Goal: Transaction & Acquisition: Purchase product/service

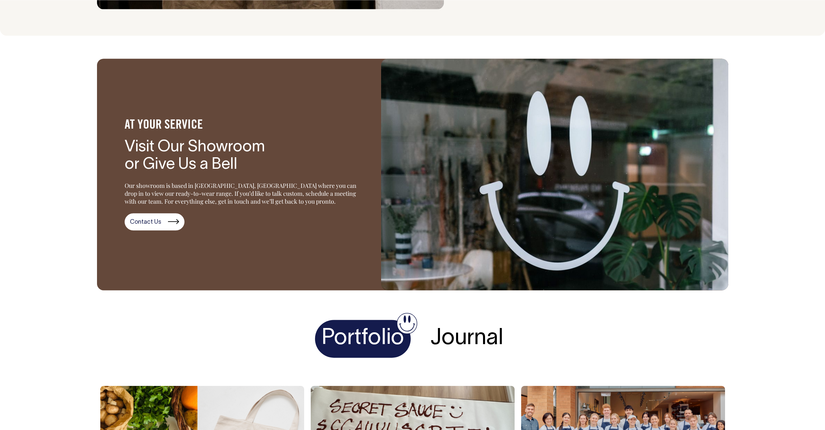
drag, startPoint x: 284, startPoint y: 241, endPoint x: 288, endPoint y: 222, distance: 18.9
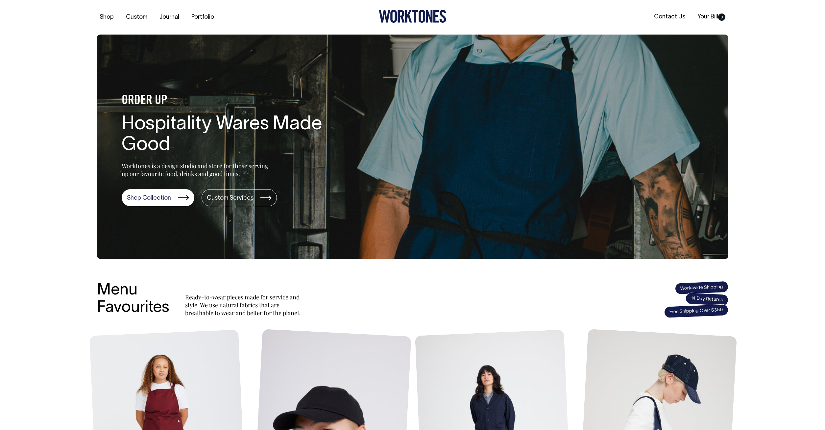
drag, startPoint x: 296, startPoint y: 242, endPoint x: 219, endPoint y: 32, distance: 223.5
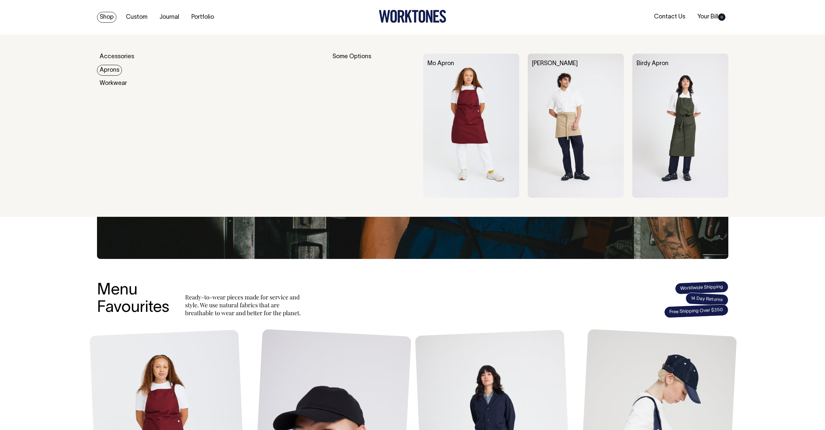
click at [111, 74] on link "Aprons" at bounding box center [109, 70] width 25 height 11
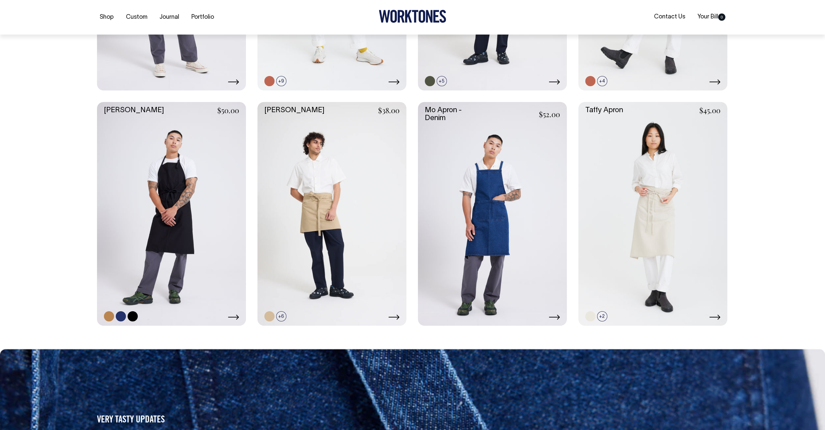
scroll to position [335, 0]
click at [106, 319] on link at bounding box center [109, 316] width 10 height 10
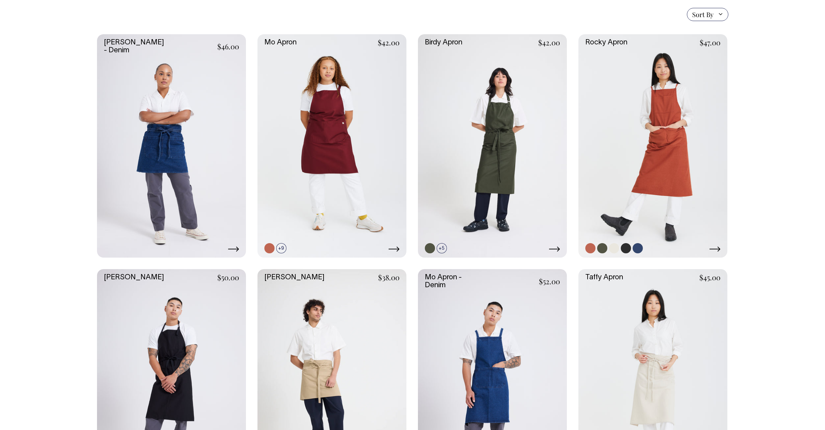
scroll to position [168, 0]
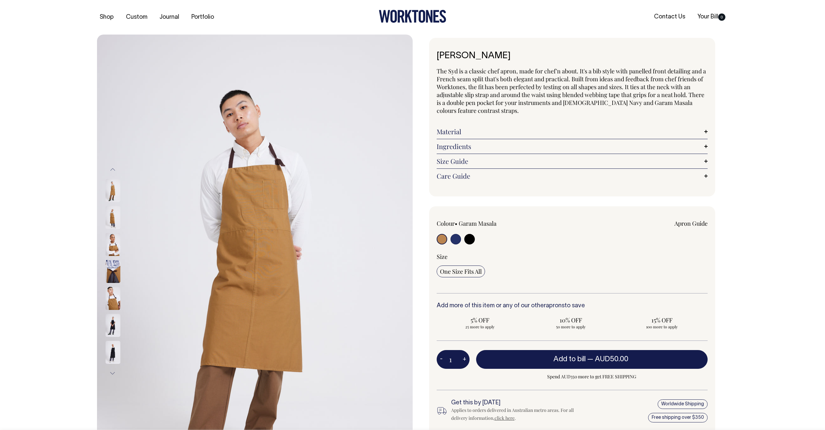
click at [442, 241] on input "radio" at bounding box center [442, 239] width 11 height 11
click at [454, 241] on input "radio" at bounding box center [455, 239] width 11 height 11
radio input "true"
select select "[DEMOGRAPHIC_DATA] Navy"
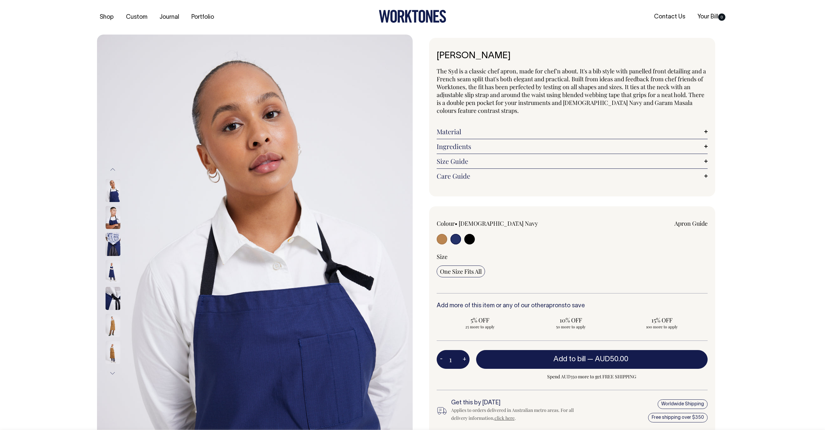
click at [468, 239] on input "radio" at bounding box center [469, 239] width 11 height 11
radio input "true"
select select "Black"
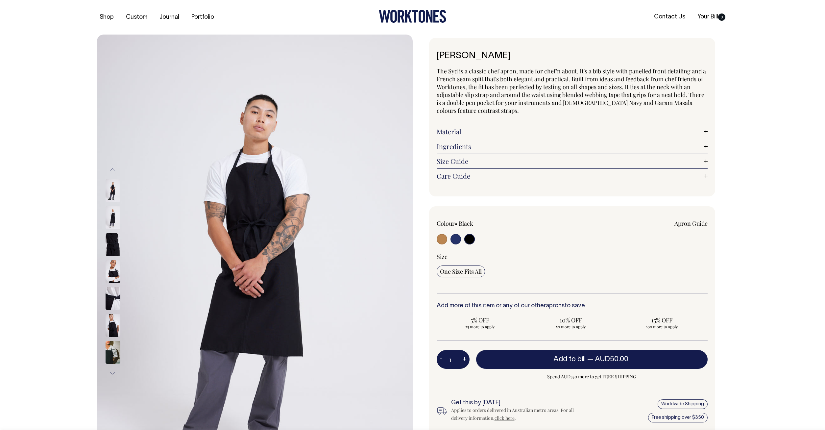
click at [460, 238] on input "radio" at bounding box center [455, 239] width 11 height 11
radio input "true"
select select "[DEMOGRAPHIC_DATA] Navy"
